Goal: Navigation & Orientation: Find specific page/section

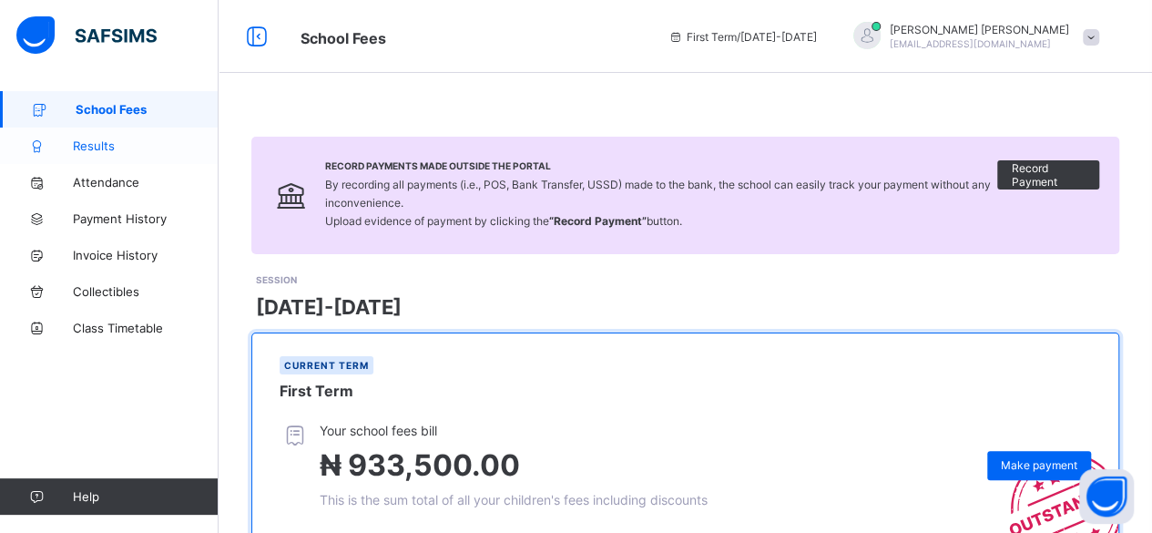
click at [89, 150] on span "Results" at bounding box center [146, 145] width 146 height 15
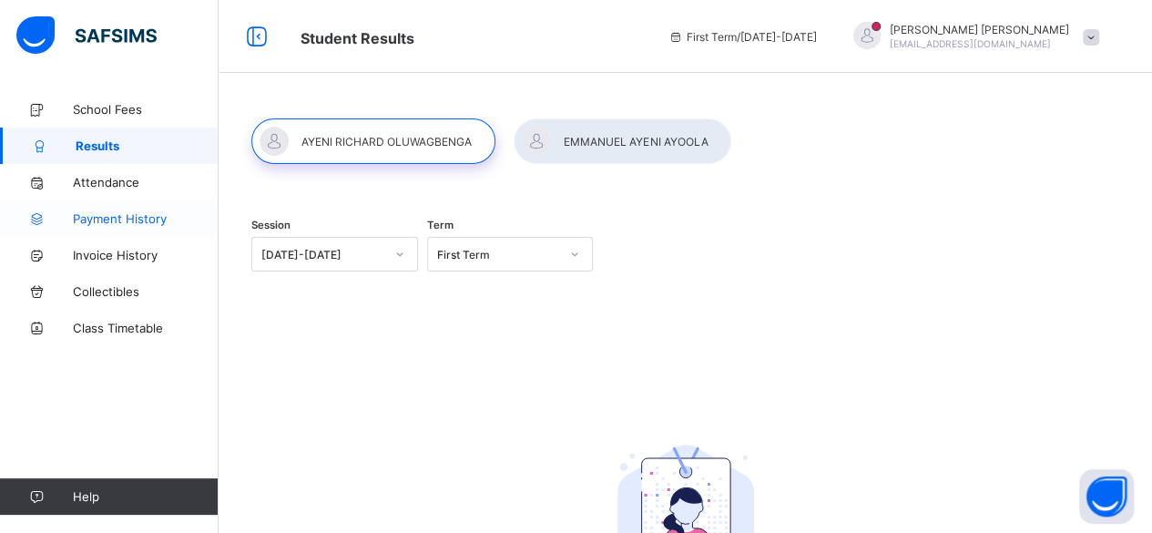
click at [106, 221] on span "Payment History" at bounding box center [146, 218] width 146 height 15
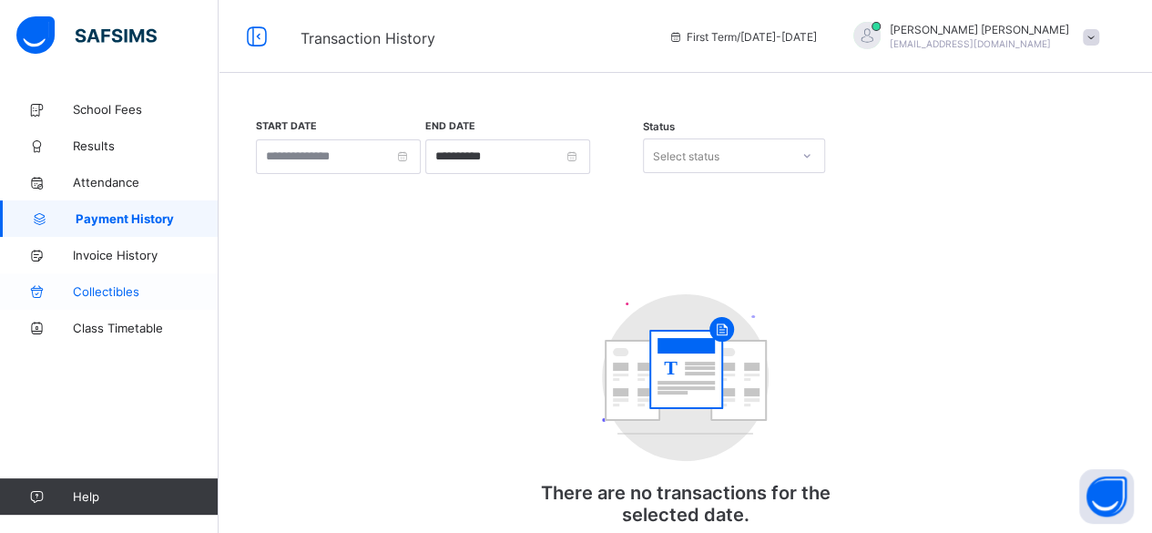
click at [103, 291] on span "Collectibles" at bounding box center [146, 291] width 146 height 15
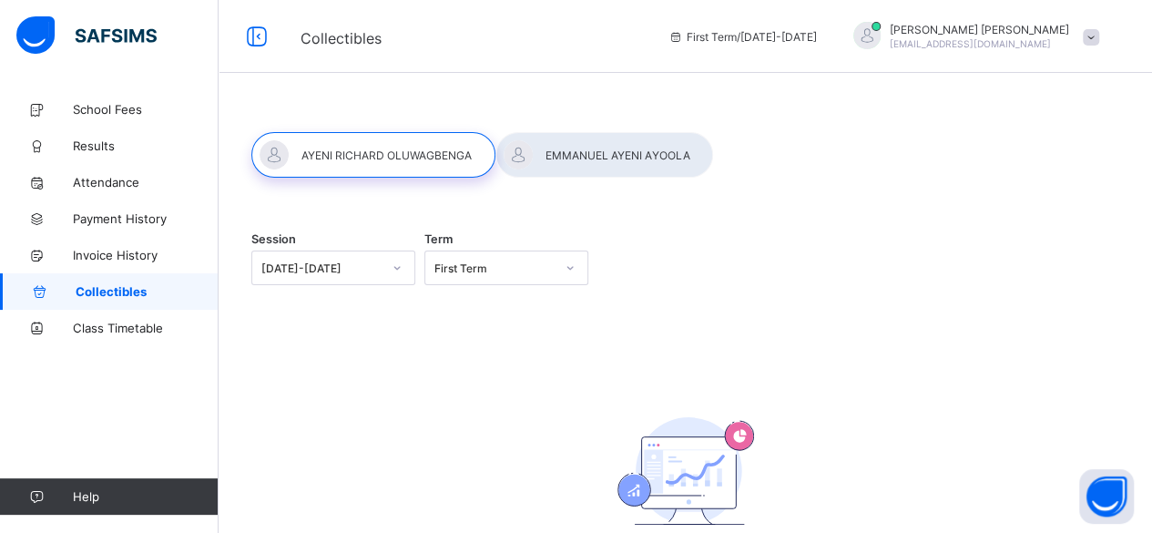
click at [1099, 39] on span at bounding box center [1091, 37] width 16 height 16
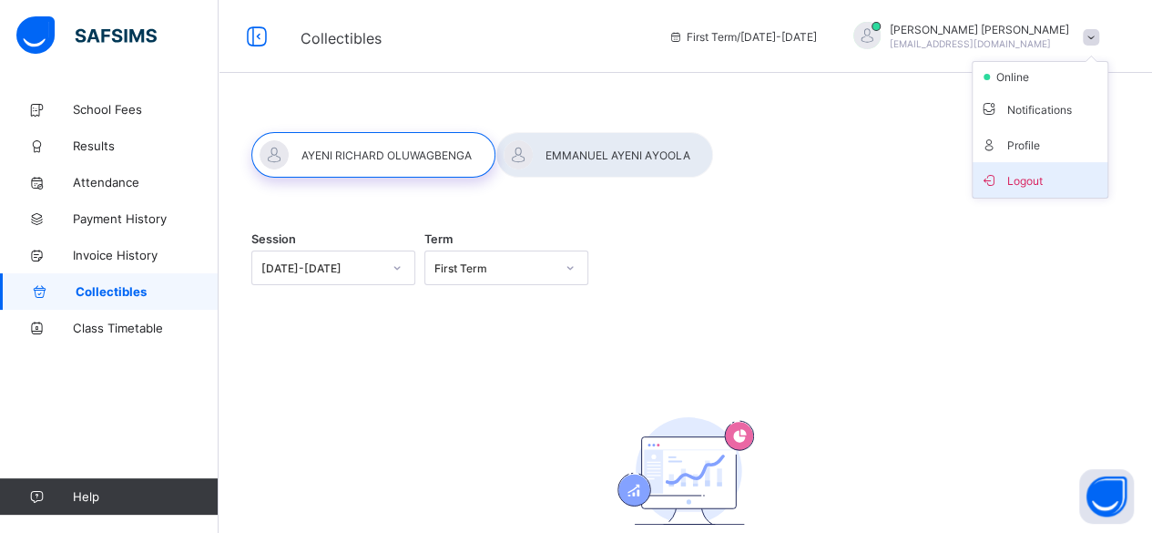
click at [1044, 182] on span "Logout" at bounding box center [1040, 179] width 120 height 21
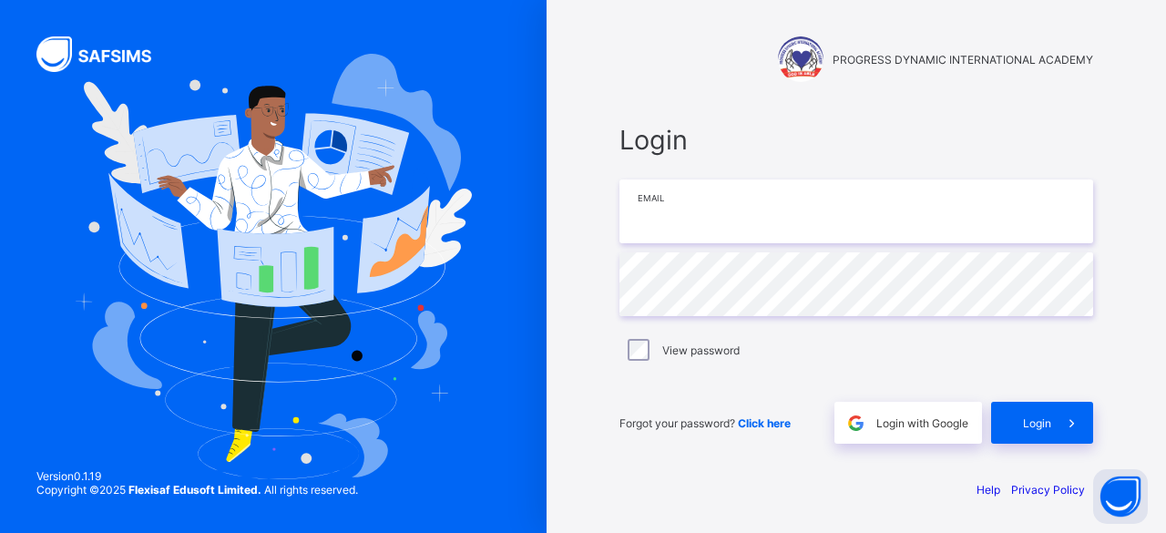
type input "**********"
